Goal: Information Seeking & Learning: Learn about a topic

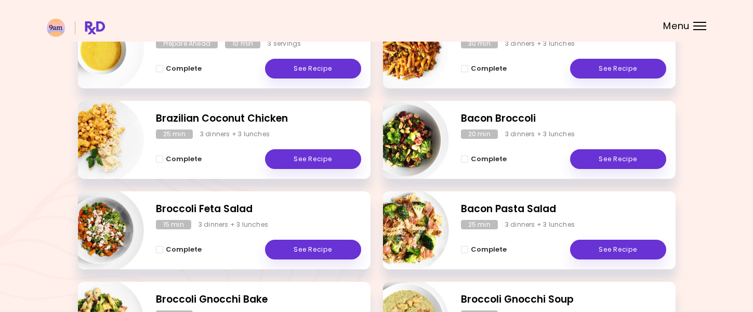
scroll to position [297, 0]
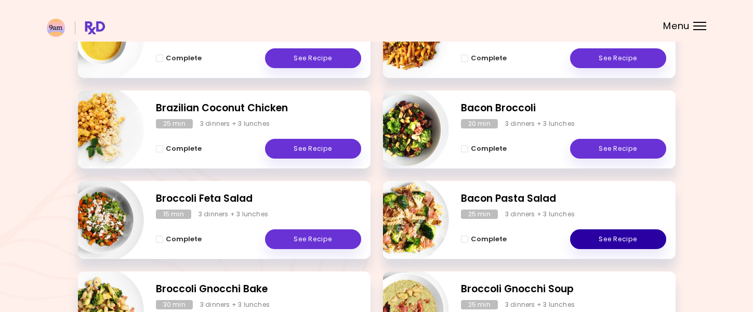
click at [615, 235] on link "See Recipe" at bounding box center [618, 239] width 96 height 20
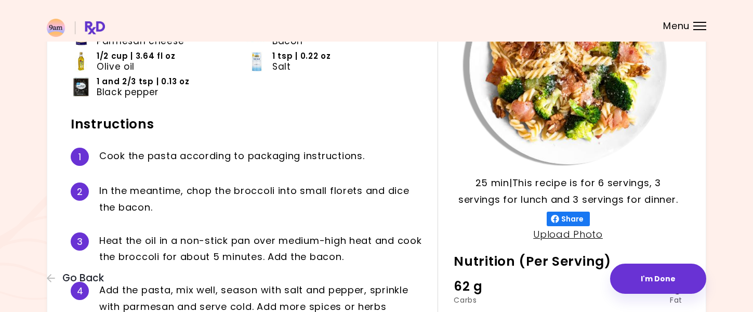
scroll to position [139, 0]
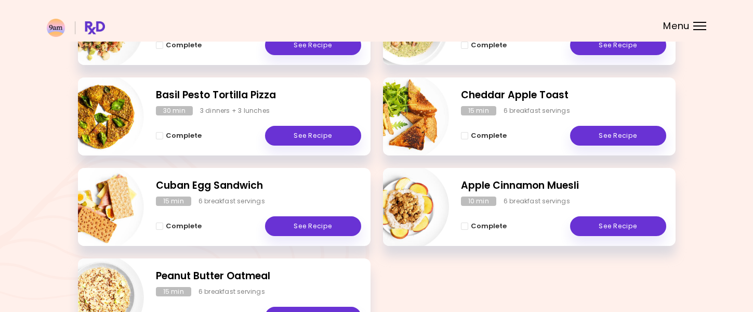
scroll to position [616, 0]
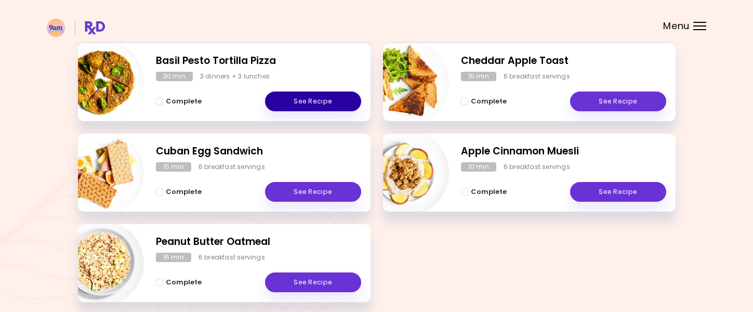
click at [311, 99] on link "See Recipe" at bounding box center [313, 101] width 96 height 20
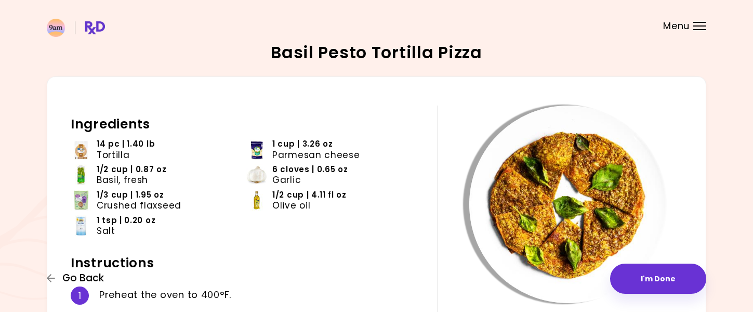
click at [86, 280] on span "Go Back" at bounding box center [83, 277] width 42 height 11
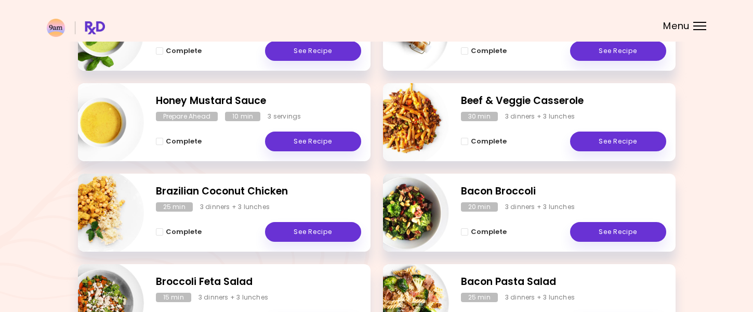
scroll to position [270, 0]
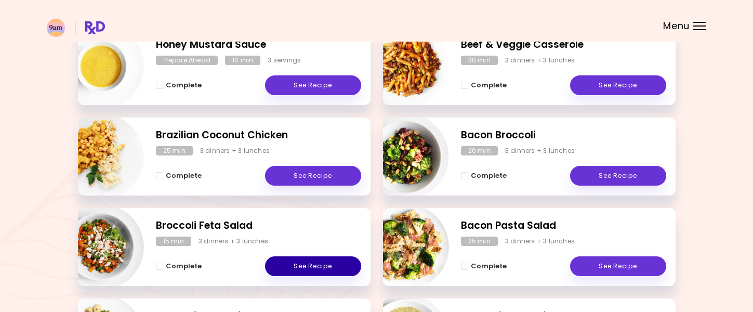
click at [328, 264] on link "See Recipe" at bounding box center [313, 266] width 96 height 20
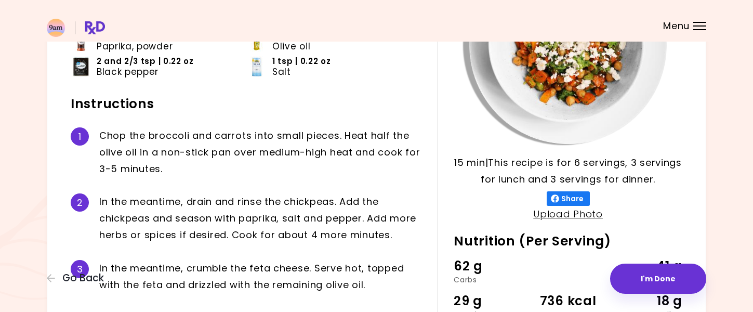
scroll to position [172, 0]
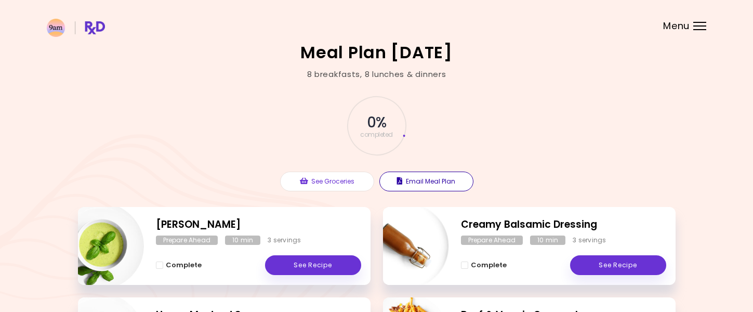
click at [432, 182] on button "Email Meal Plan" at bounding box center [426, 181] width 94 height 20
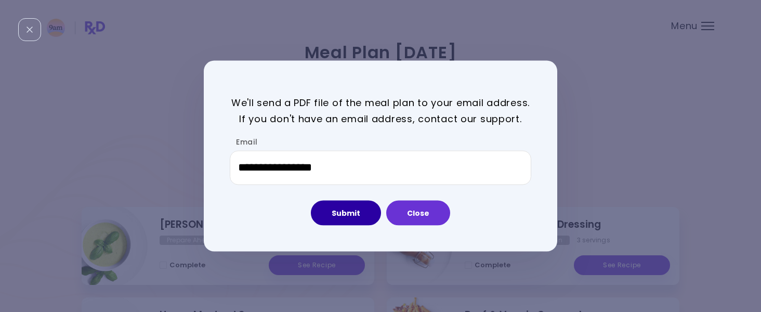
click at [343, 211] on button "Submit" at bounding box center [346, 212] width 70 height 25
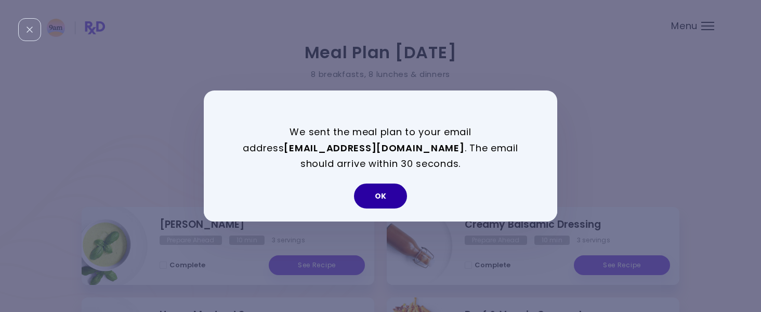
click at [382, 191] on button "OK" at bounding box center [380, 195] width 53 height 25
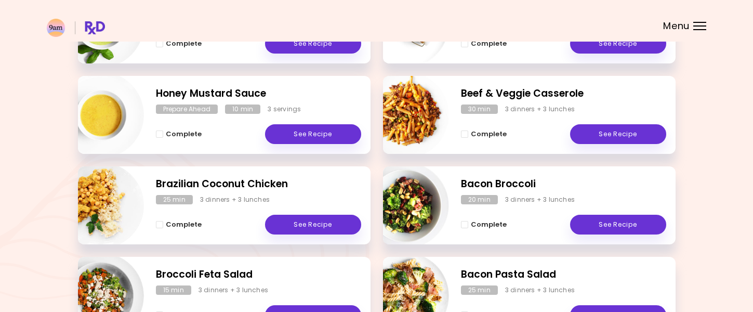
scroll to position [242, 0]
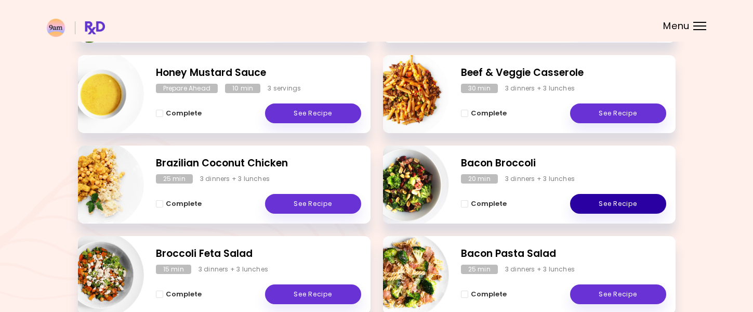
click at [616, 202] on link "See Recipe" at bounding box center [618, 204] width 96 height 20
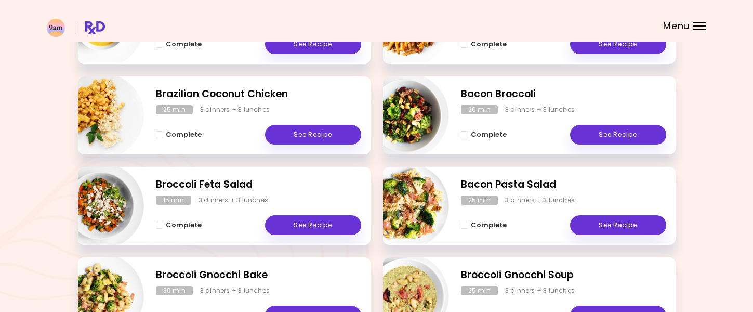
scroll to position [325, 0]
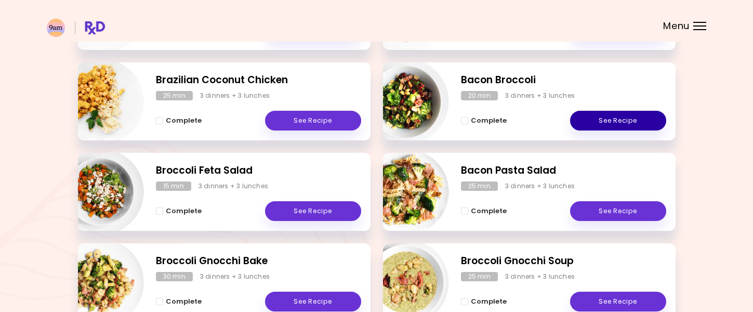
click at [611, 121] on link "See Recipe" at bounding box center [618, 121] width 96 height 20
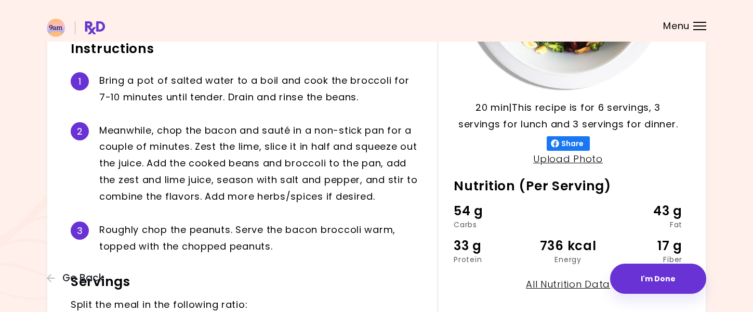
scroll to position [208, 0]
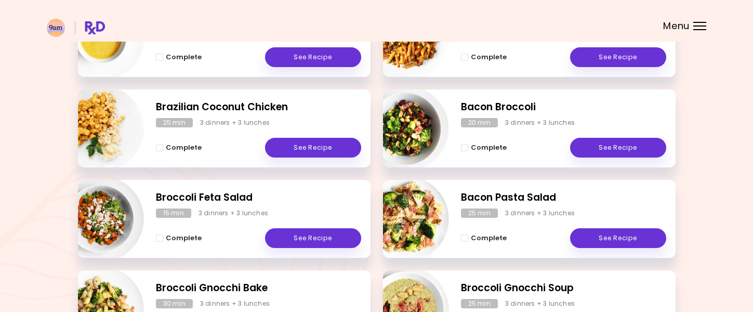
scroll to position [304, 0]
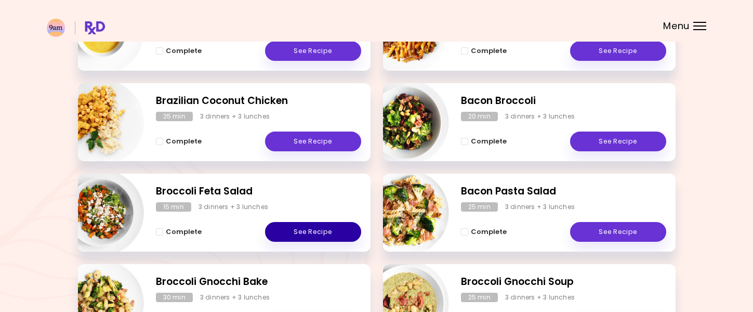
click at [336, 229] on link "See Recipe" at bounding box center [313, 232] width 96 height 20
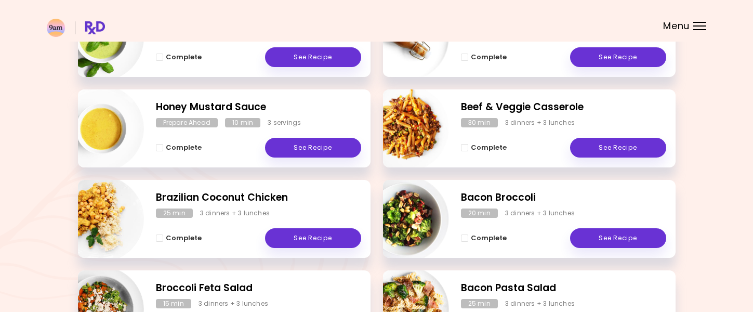
scroll to position [263, 0]
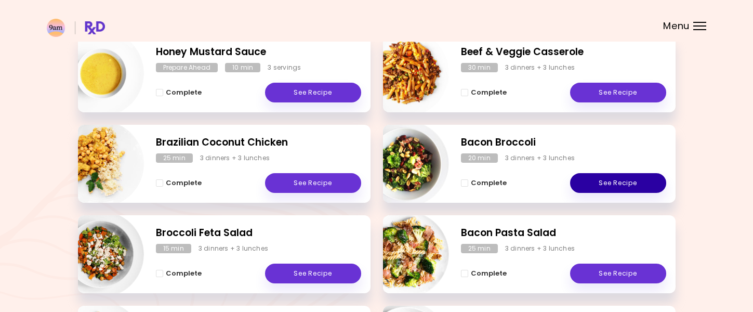
click at [621, 185] on link "See Recipe" at bounding box center [618, 183] width 96 height 20
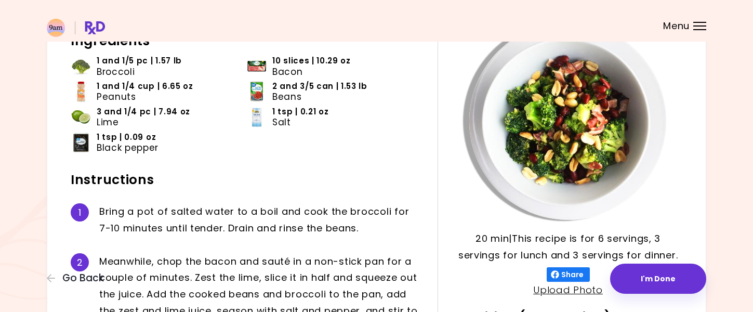
scroll to position [62, 0]
